Goal: Task Accomplishment & Management: Use online tool/utility

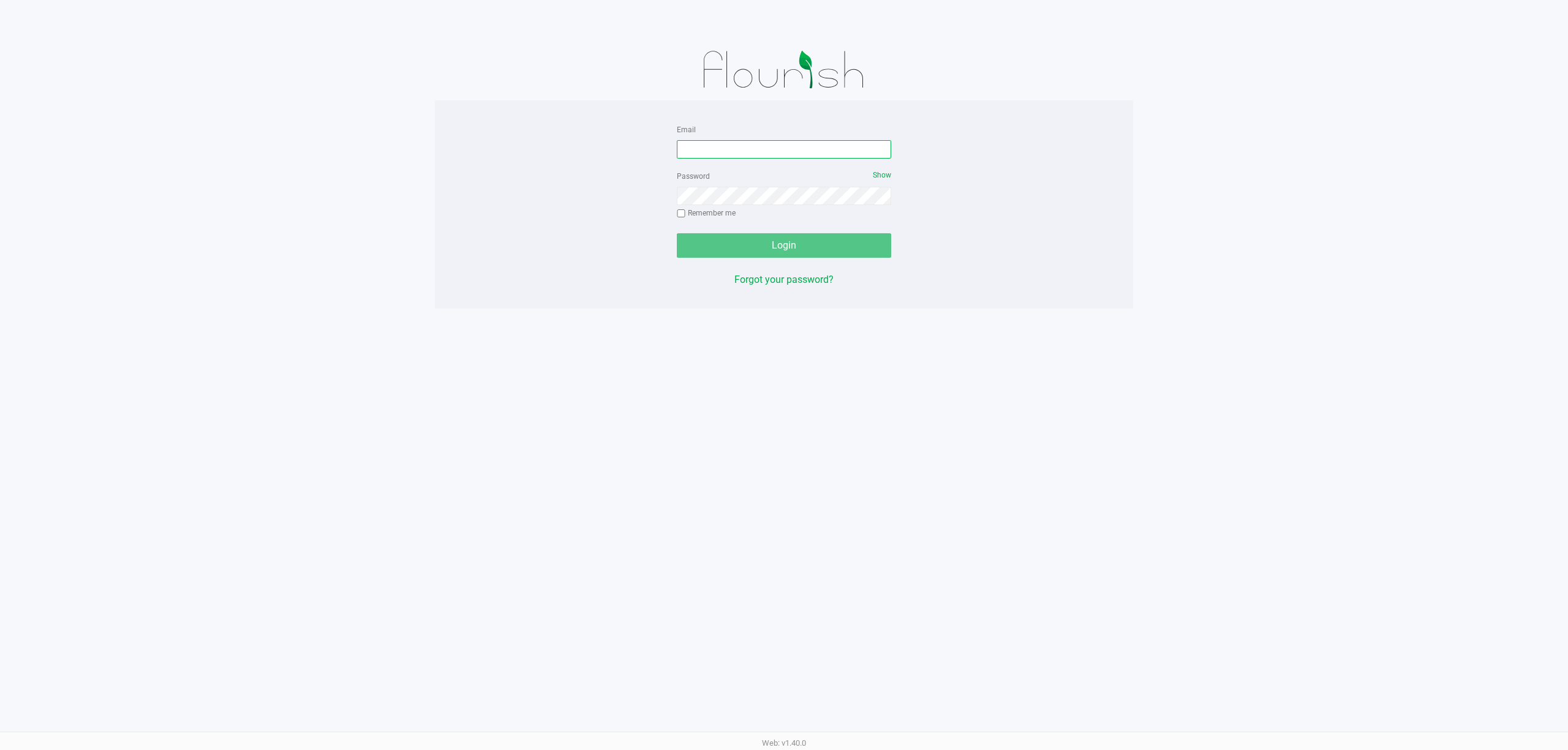
drag, startPoint x: 679, startPoint y: 148, endPoint x: 834, endPoint y: 265, distance: 194.2
click at [686, 150] on input "Email" at bounding box center [783, 149] width 214 height 19
type input "[EMAIL_ADDRESS][DOMAIN_NAME]"
click at [677, 233] on button "Login" at bounding box center [783, 245] width 214 height 24
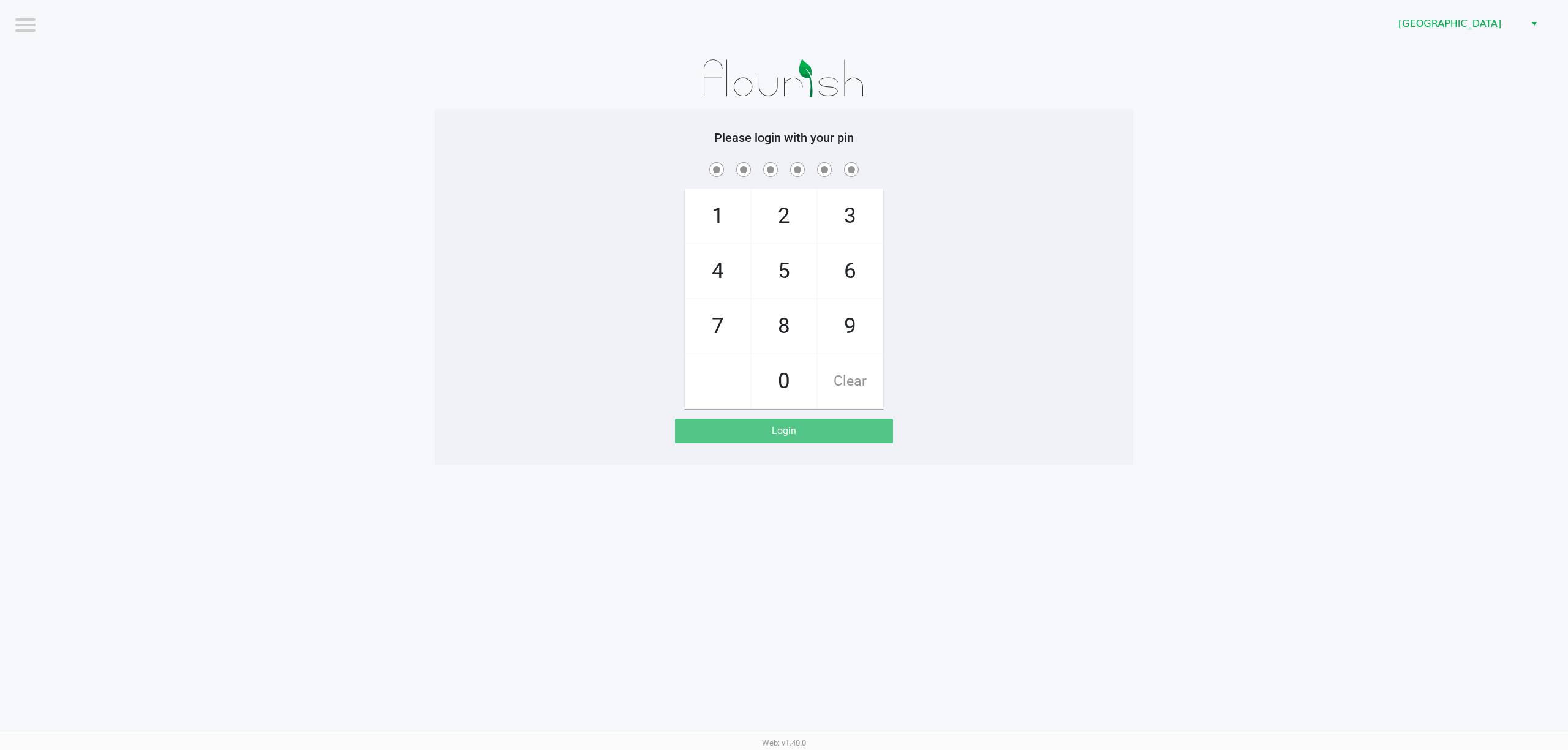
click at [1008, 314] on div "1 4 7 2 5 8 0 3 6 9 Clear" at bounding box center [784, 285] width 698 height 249
checkbox input "true"
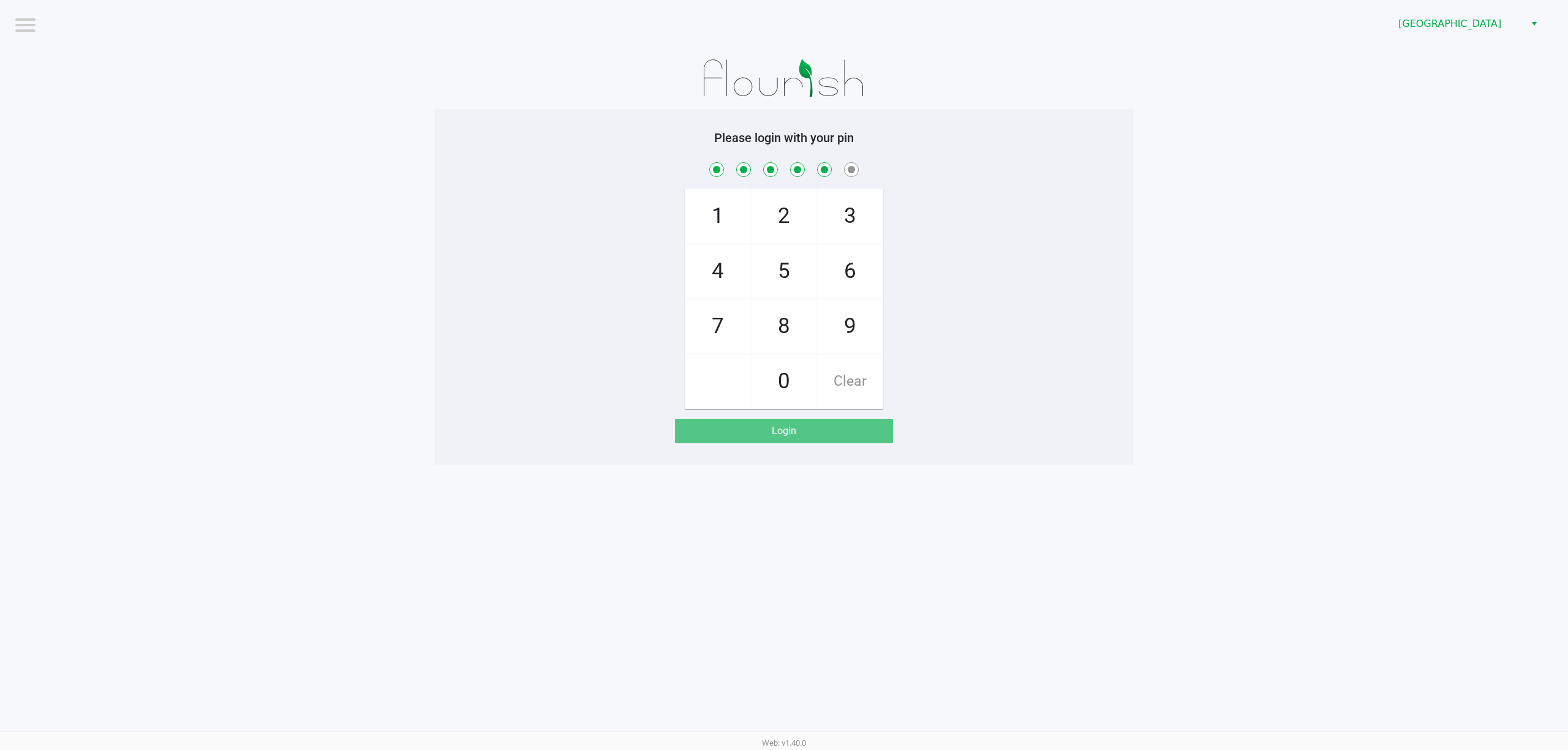
checkbox input "true"
